Goal: Information Seeking & Learning: Check status

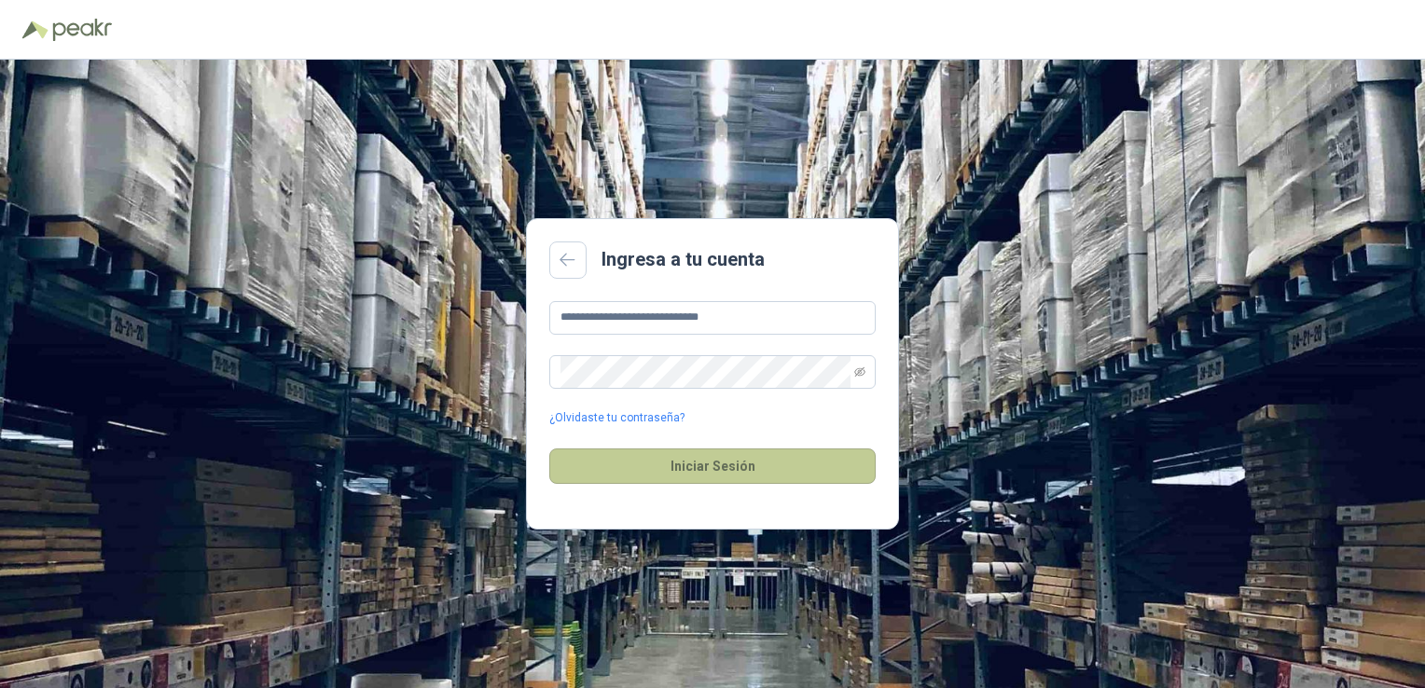
drag, startPoint x: 735, startPoint y: 467, endPoint x: 613, endPoint y: 453, distance: 123.0
click at [735, 467] on button "Iniciar Sesión" at bounding box center [712, 466] width 327 height 35
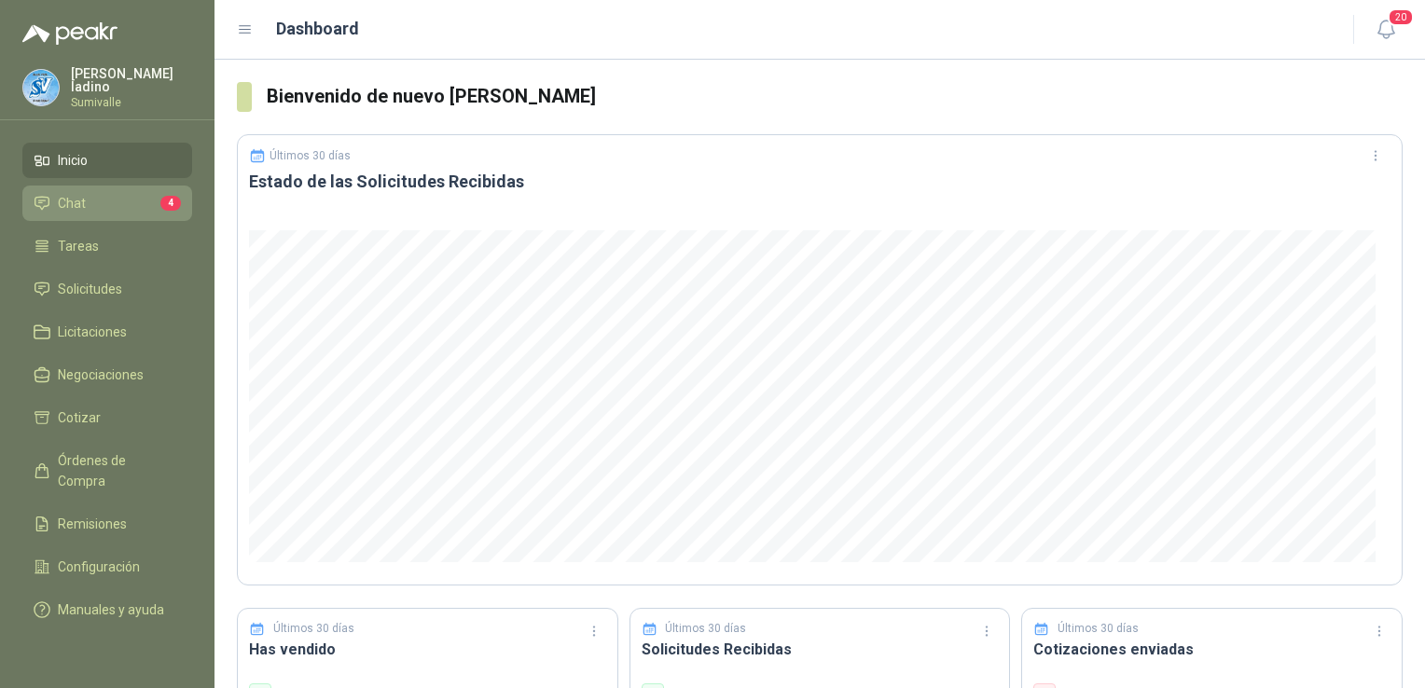
click at [116, 202] on li "Chat 4" at bounding box center [107, 203] width 147 height 21
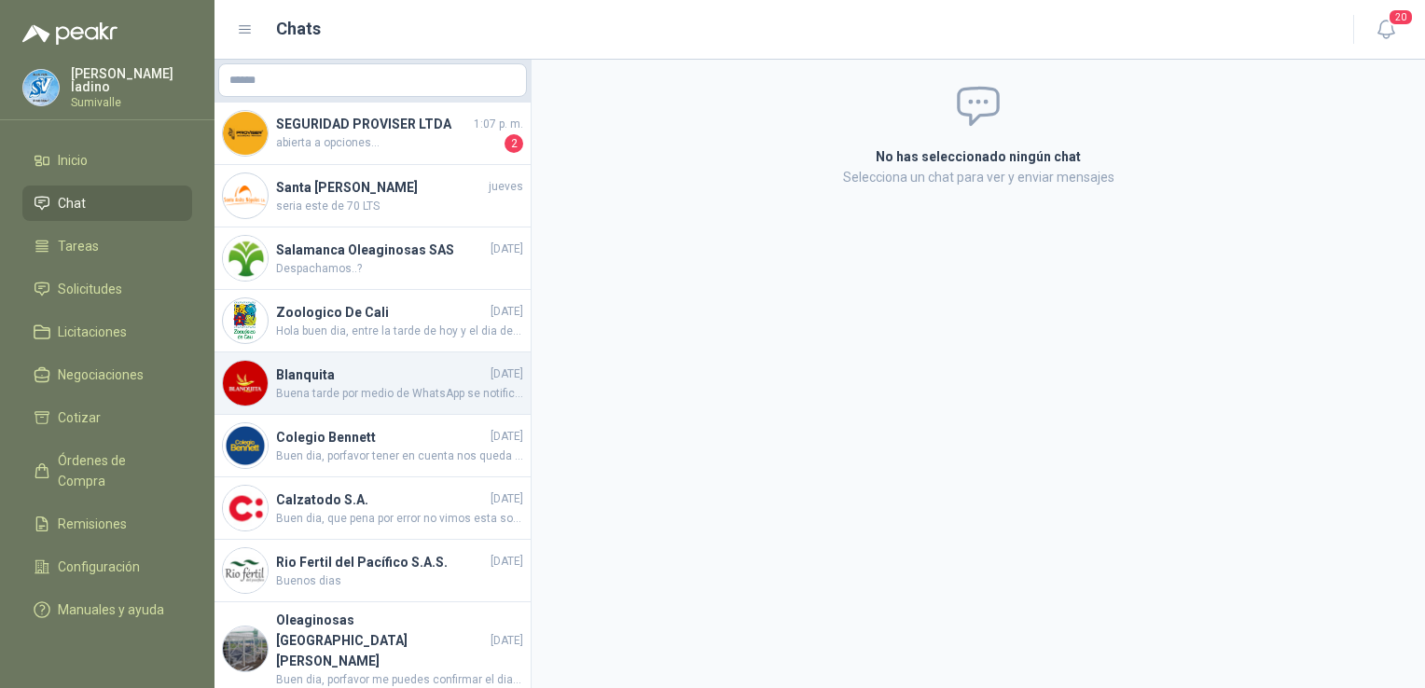
click at [430, 382] on h4 "Blanquita" at bounding box center [381, 375] width 211 height 21
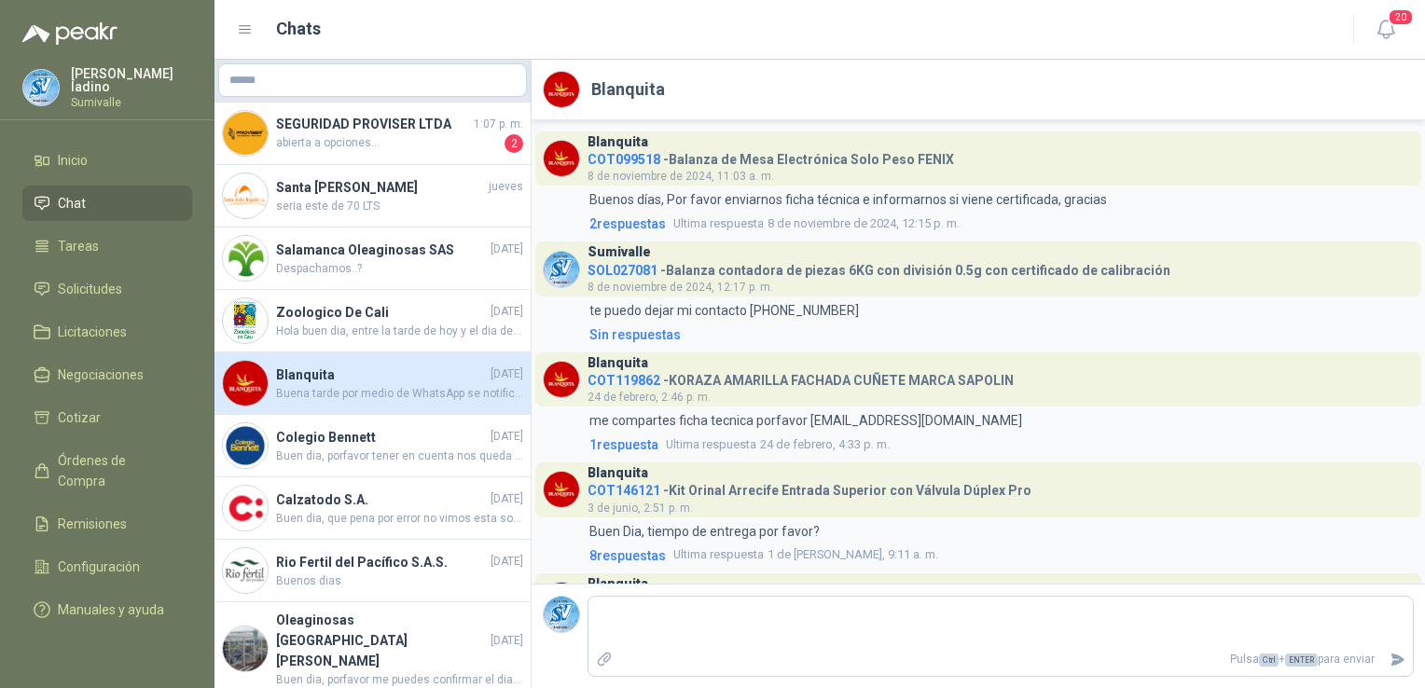
scroll to position [102, 0]
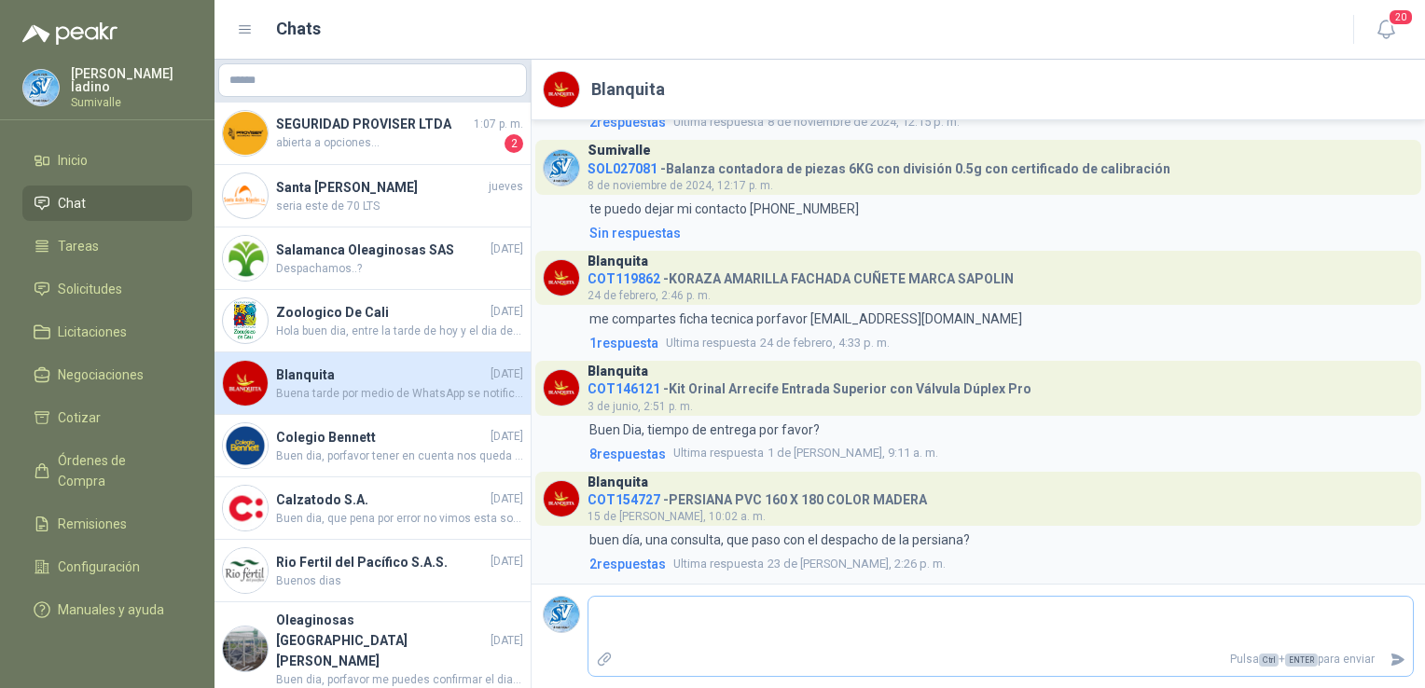
click at [785, 653] on p "Pulsa Ctrl + ENTER para enviar" at bounding box center [1001, 660] width 763 height 33
click at [81, 285] on span "Solicitudes" at bounding box center [90, 289] width 64 height 21
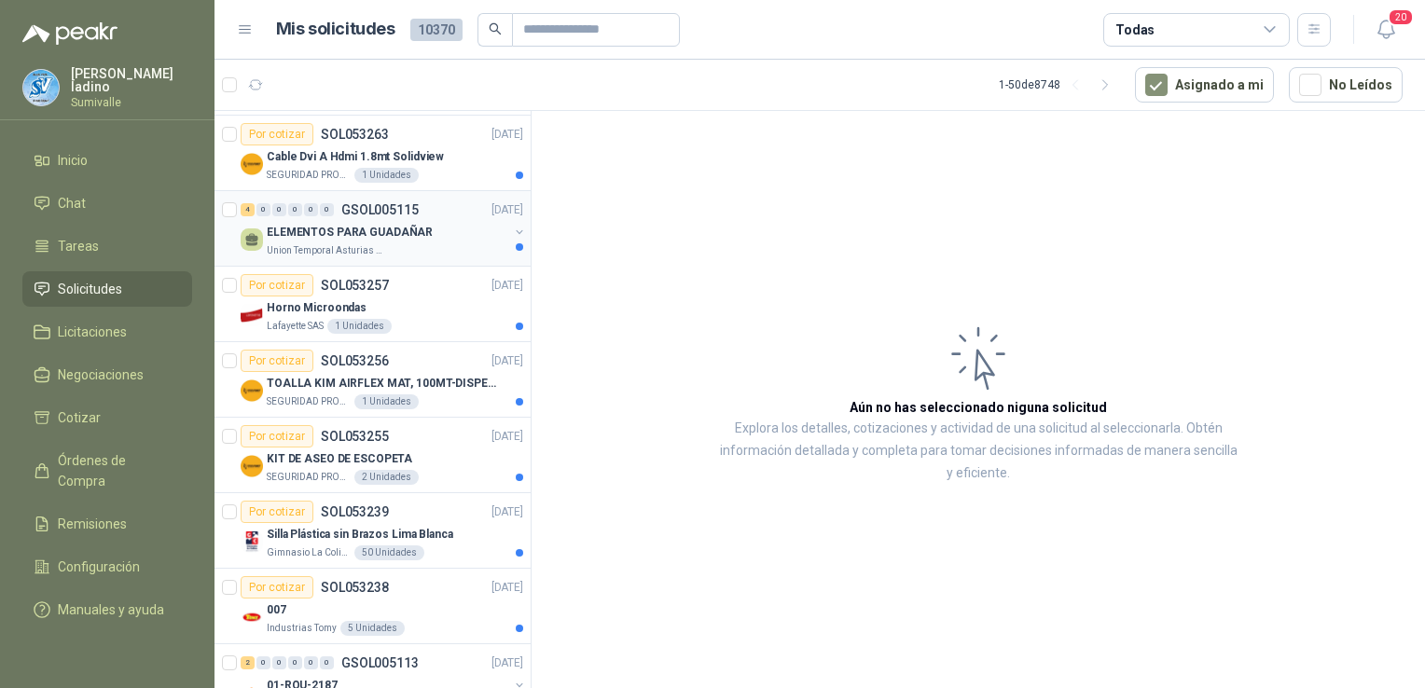
scroll to position [621, 0]
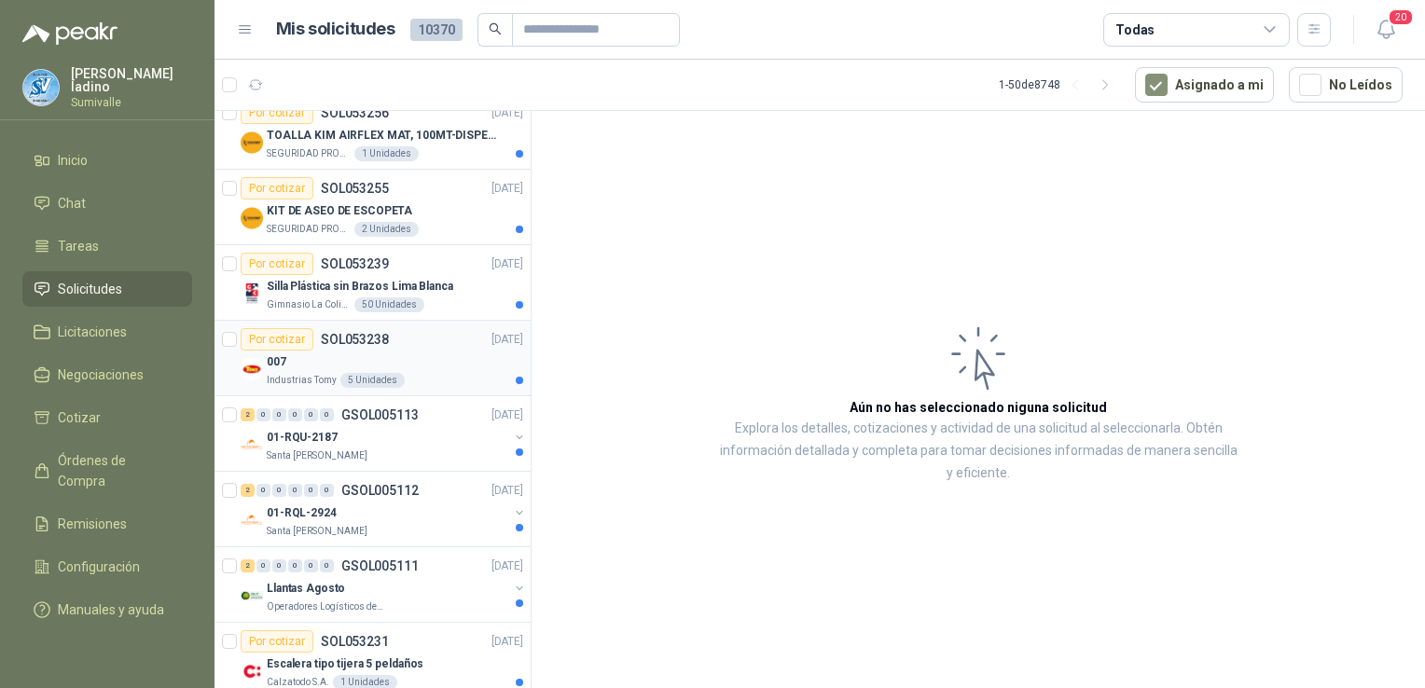
click at [357, 356] on div "007" at bounding box center [395, 362] width 257 height 22
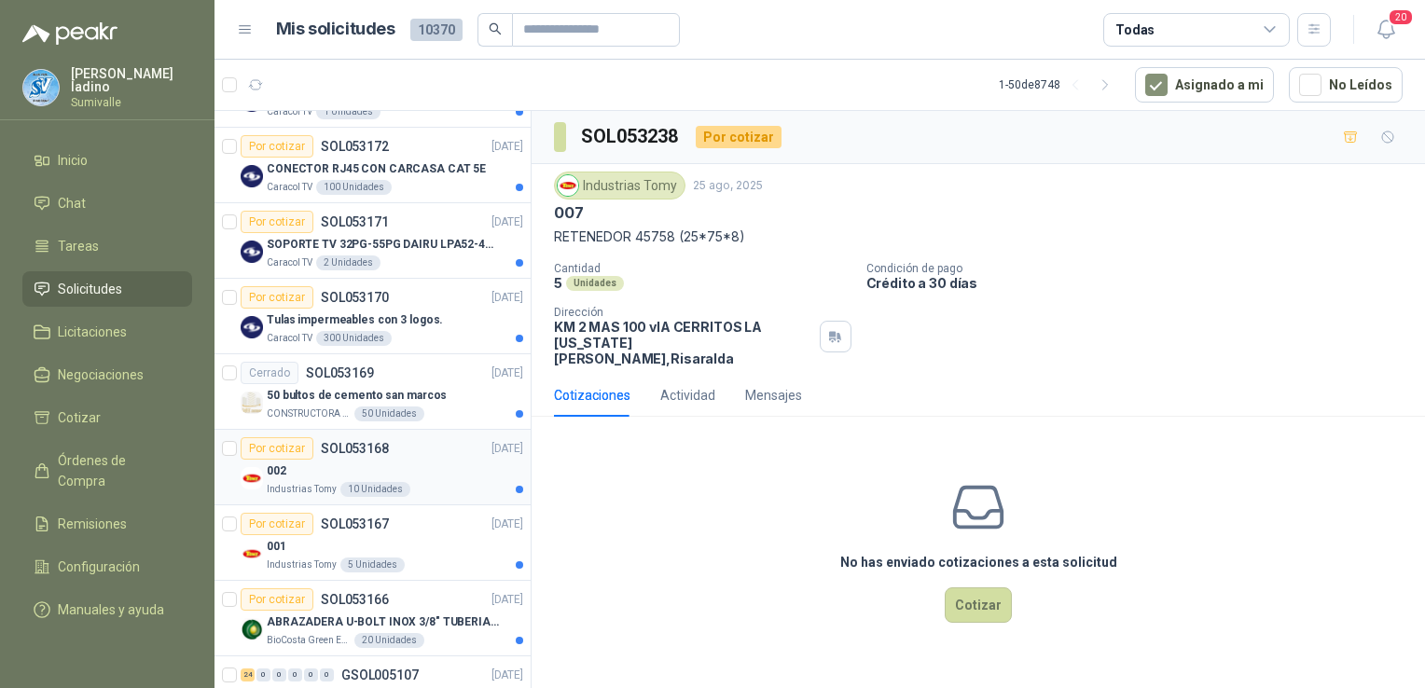
scroll to position [2612, 0]
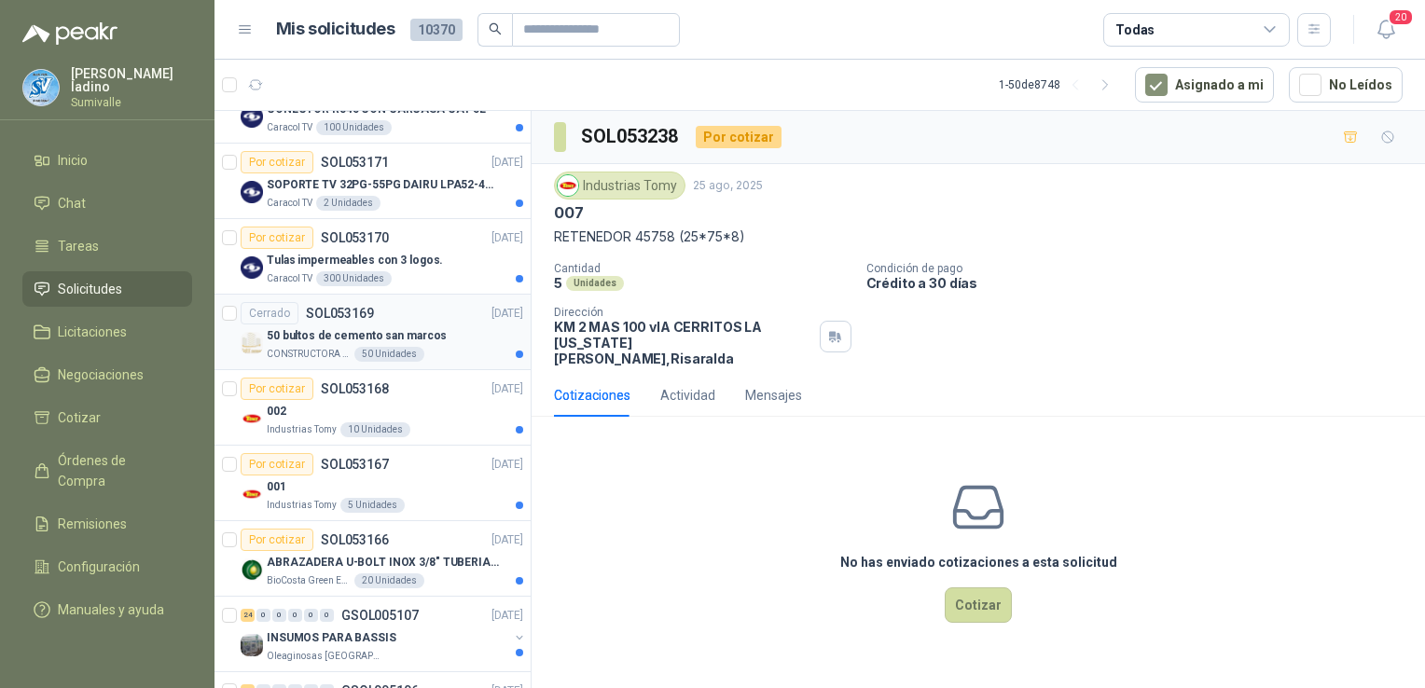
click at [362, 327] on p "50 bultos de cemento san marcos" at bounding box center [357, 336] width 180 height 18
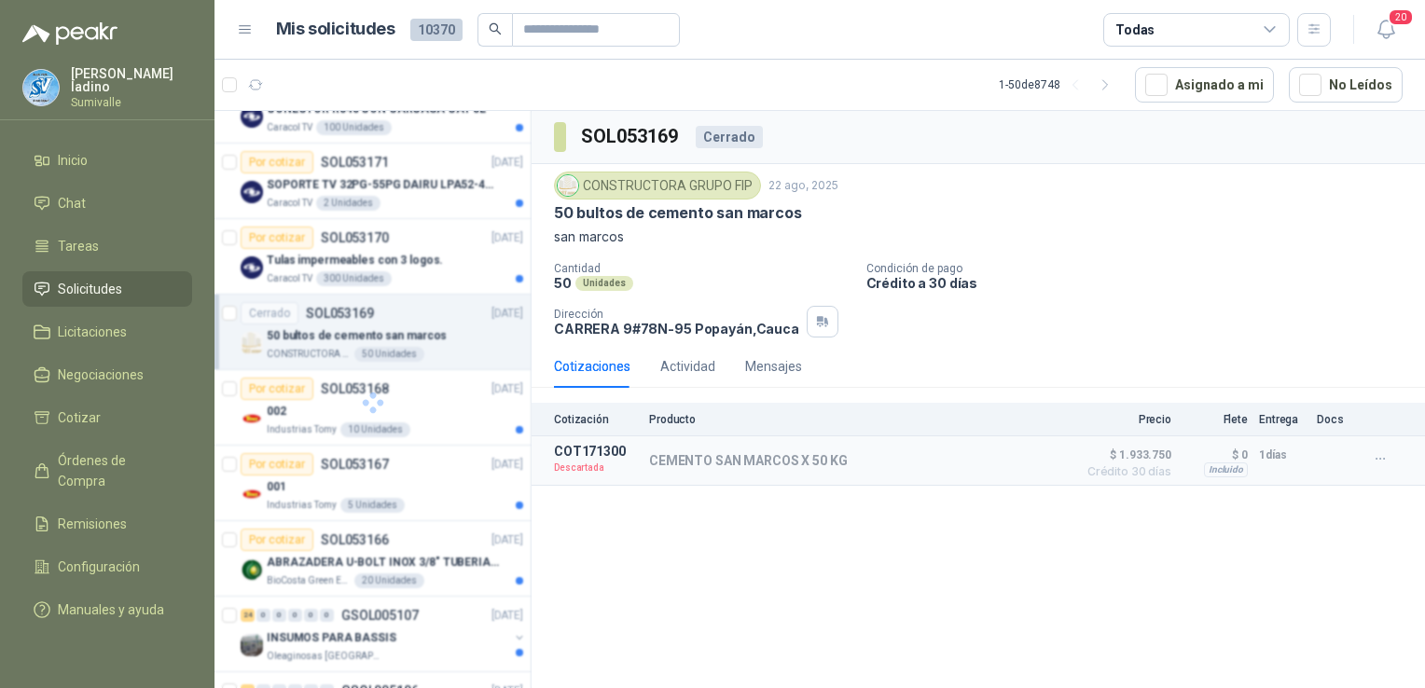
click at [1190, 21] on div "Todas" at bounding box center [1197, 30] width 187 height 34
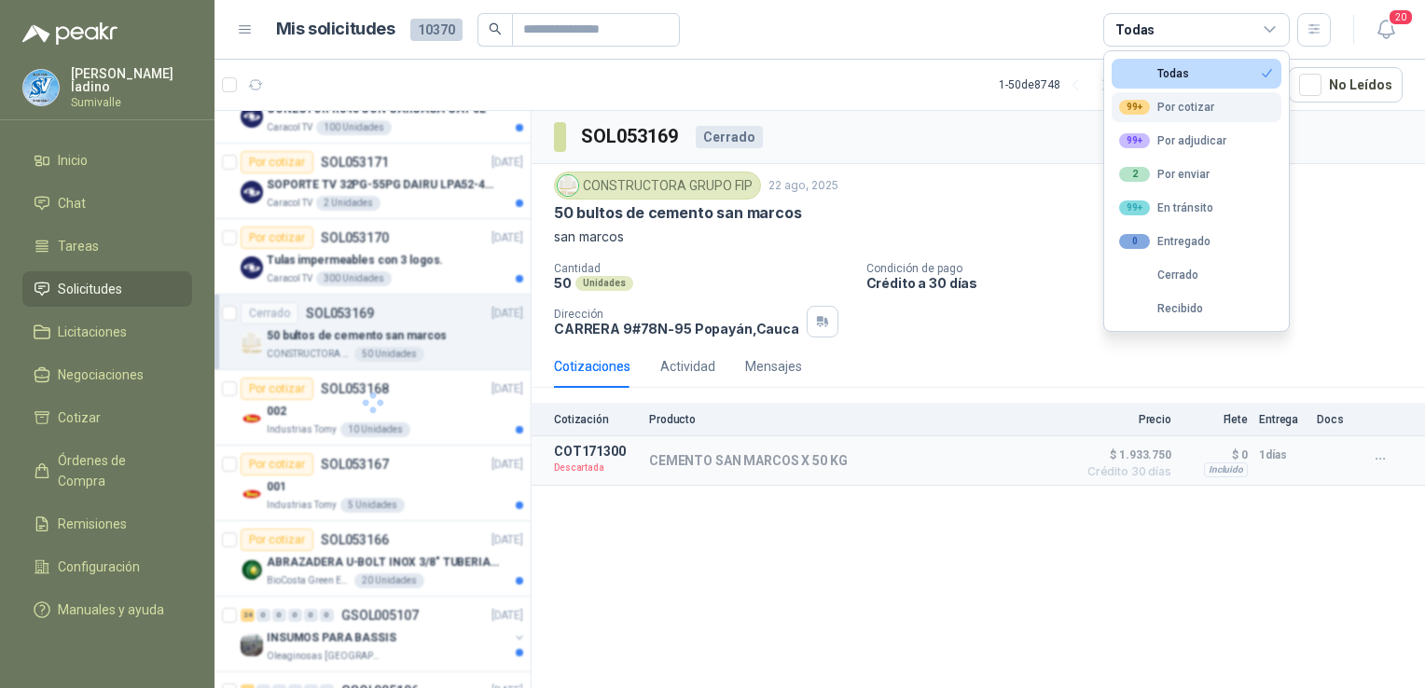
click at [1188, 107] on div "99+ Por cotizar" at bounding box center [1167, 107] width 95 height 15
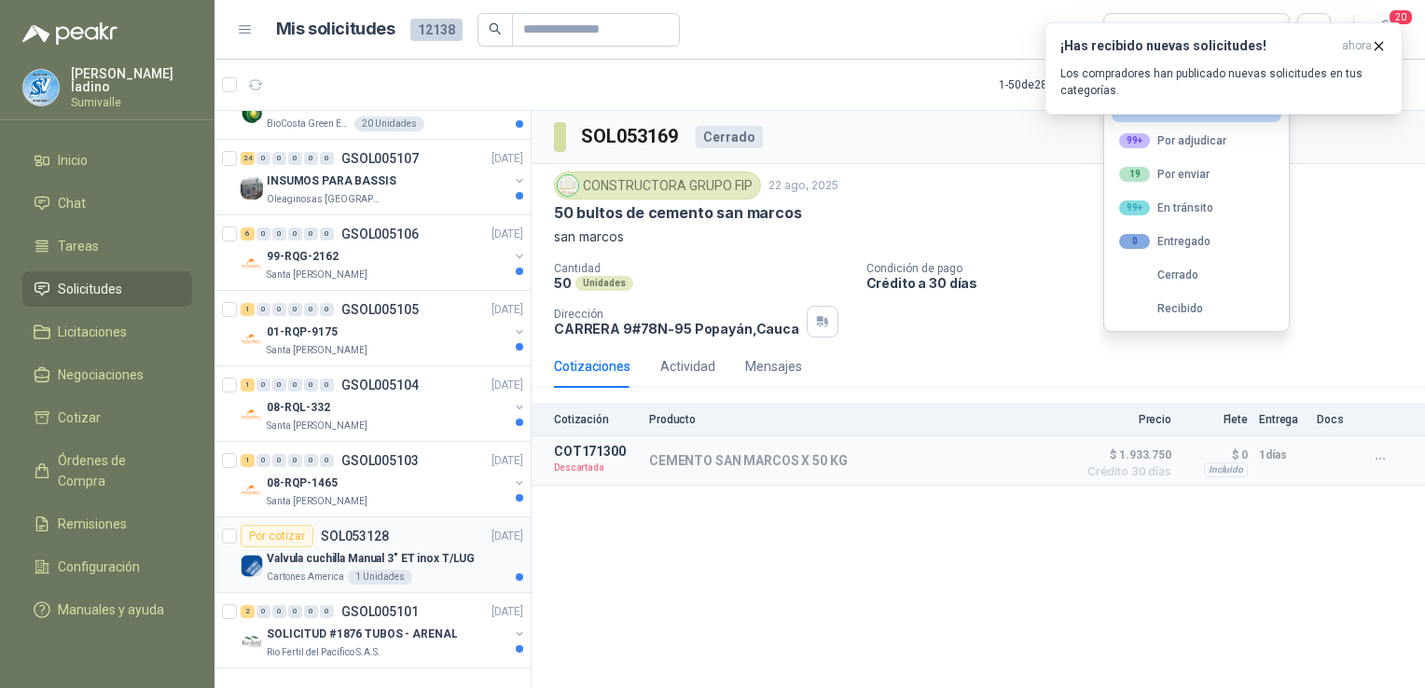
scroll to position [3225, 0]
